Goal: Task Accomplishment & Management: Manage account settings

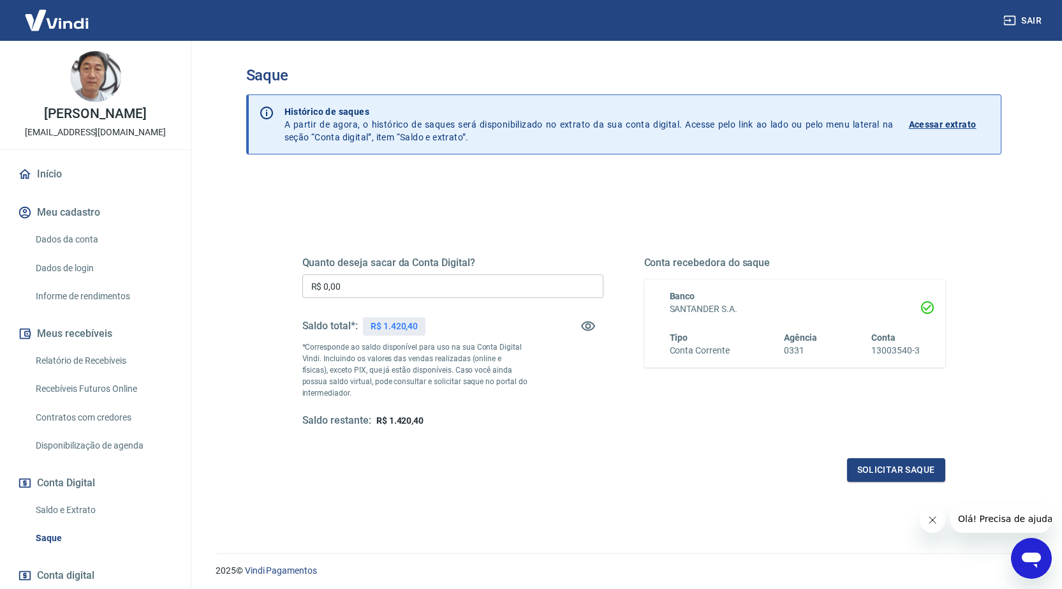
click at [373, 288] on input "R$ 0,00" at bounding box center [452, 286] width 301 height 24
type input "R$ 1.420,01"
click at [864, 467] on button "Solicitar saque" at bounding box center [896, 470] width 98 height 24
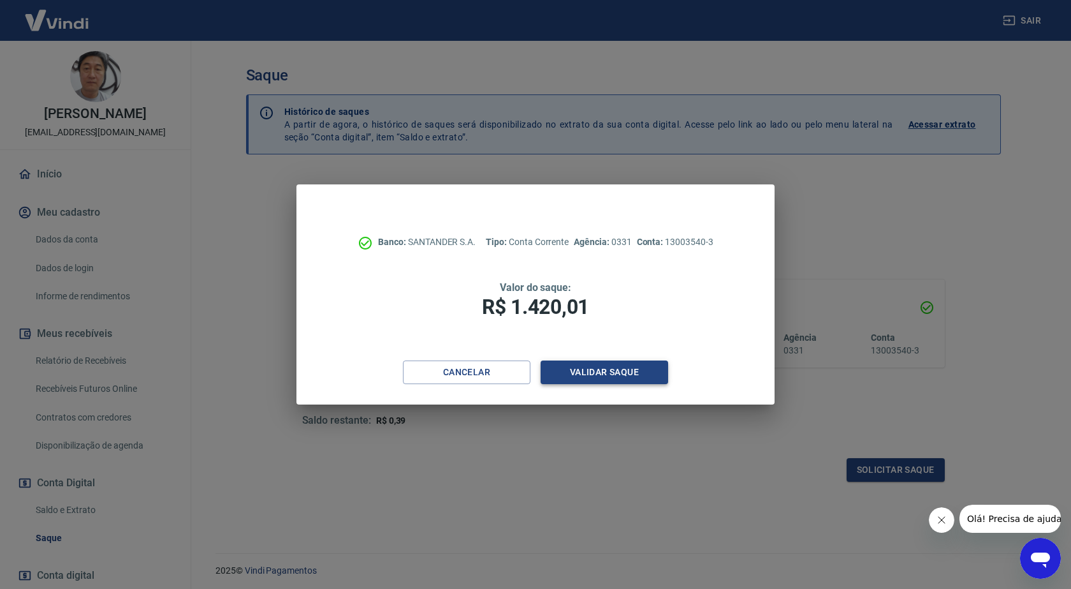
click at [586, 372] on button "Validar saque" at bounding box center [605, 372] width 128 height 24
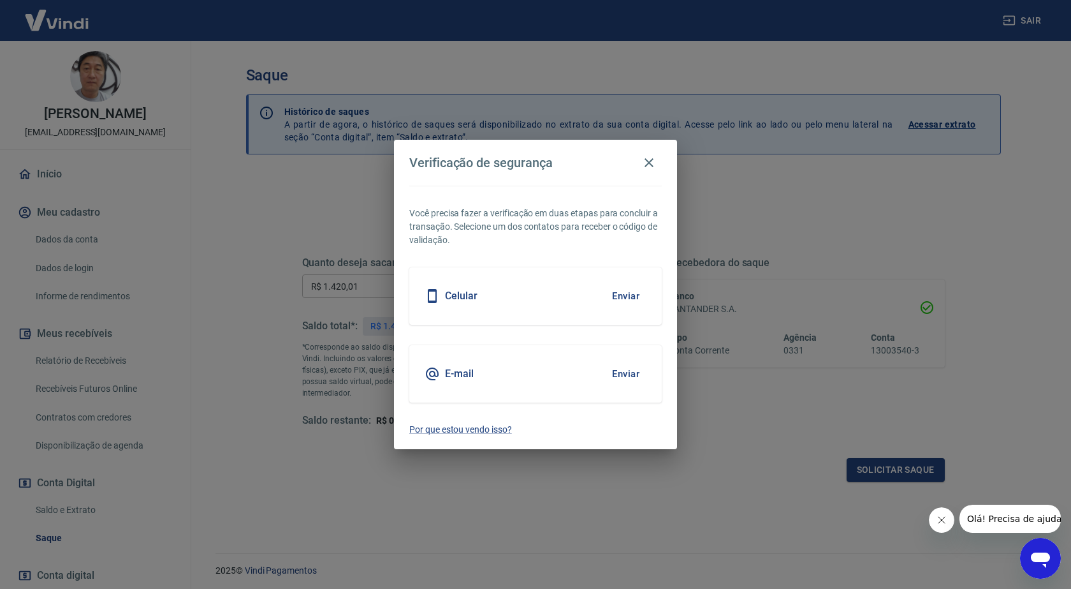
click at [628, 372] on button "Enviar" at bounding box center [625, 373] width 41 height 27
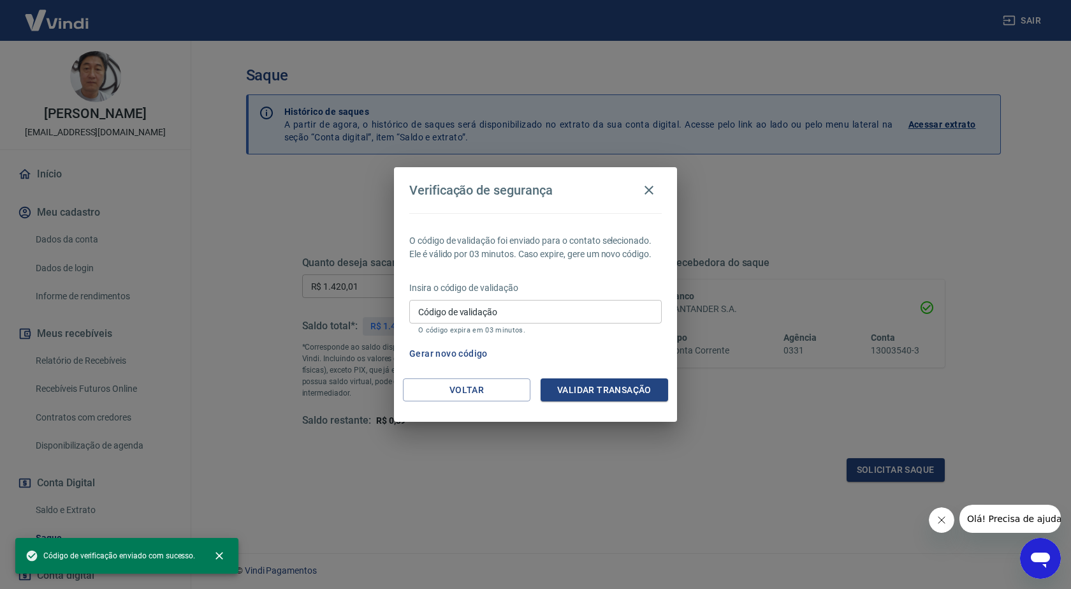
click at [471, 318] on input "Código de validação" at bounding box center [535, 312] width 253 height 24
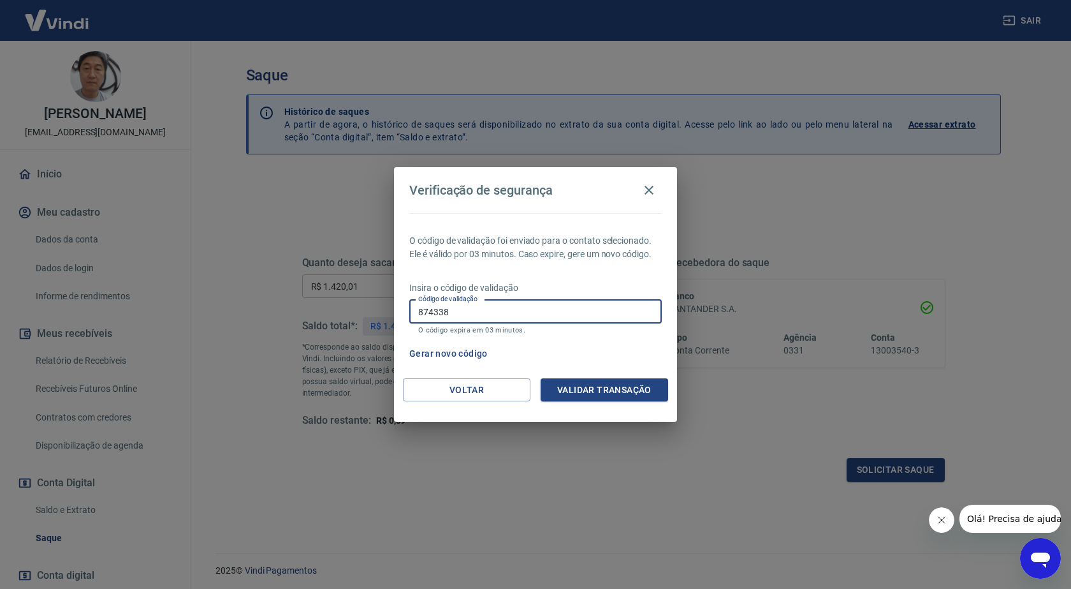
type input "874338"
click at [614, 386] on button "Validar transação" at bounding box center [605, 390] width 128 height 24
